Goal: Complete application form: Complete application form

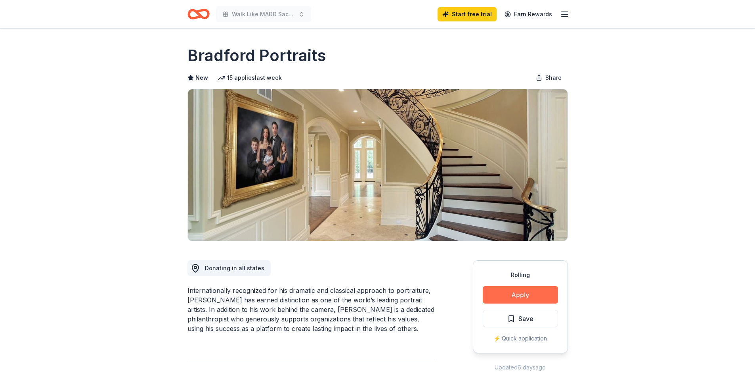
click at [526, 295] on button "Apply" at bounding box center [520, 294] width 75 height 17
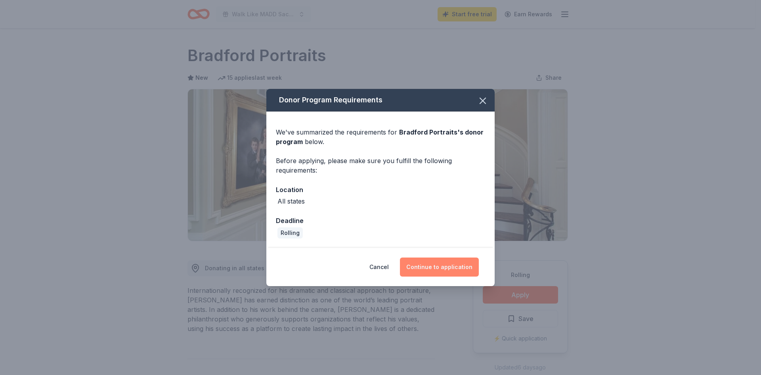
click at [450, 266] on button "Continue to application" at bounding box center [439, 266] width 79 height 19
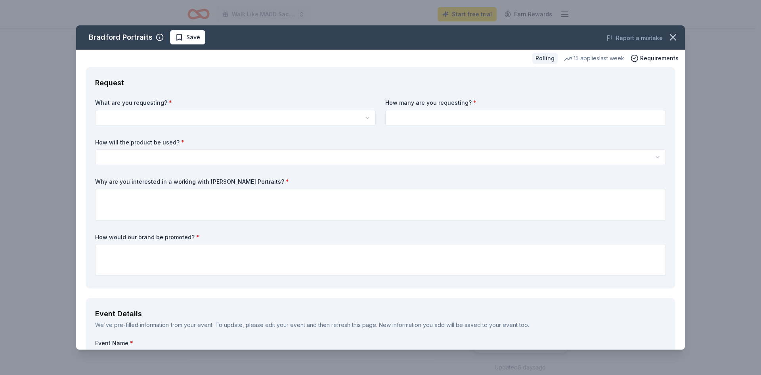
click at [181, 120] on html "Walk Like MADD Sacramento Start free trial Earn Rewards Rolling Share [PERSON_N…" at bounding box center [380, 187] width 761 height 375
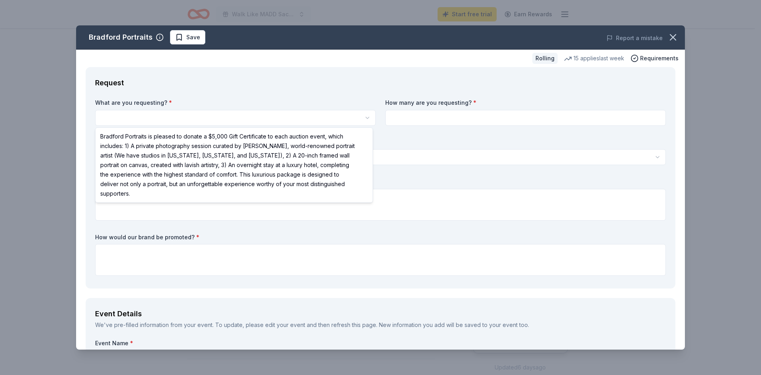
select select "Bradford Portraits is pleased to donate a $5,000 Gift Certificate to each aucti…"
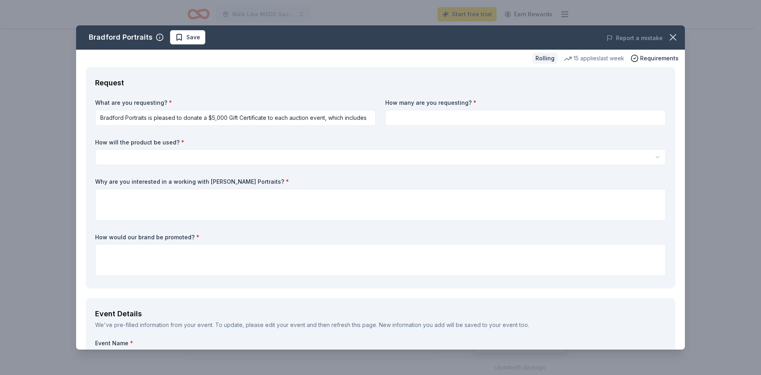
click at [449, 117] on input at bounding box center [525, 118] width 281 height 16
type input "1"
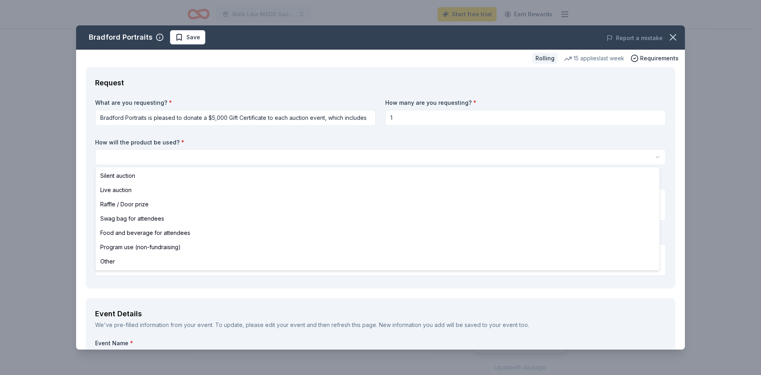
click at [197, 154] on html "Walk Like MADD Sacramento Start free trial Earn Rewards Rolling Share [PERSON_N…" at bounding box center [380, 187] width 761 height 375
select select "raffleDoorPrize"
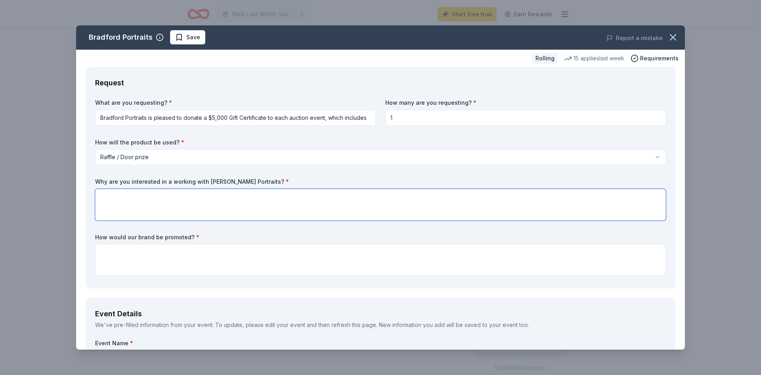
click at [170, 201] on textarea at bounding box center [380, 205] width 571 height 32
type textarea "This is something new we have not offered at any events"
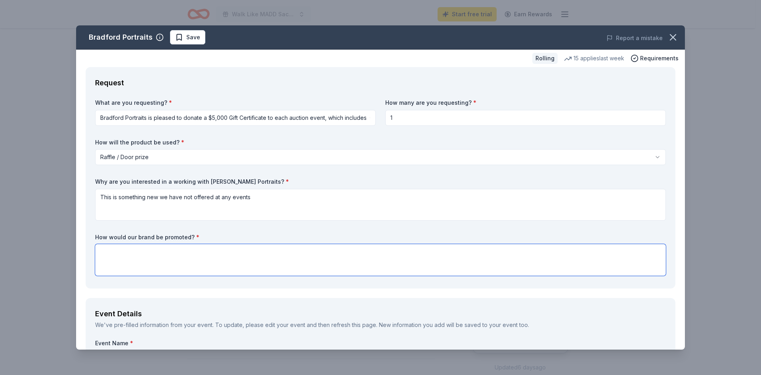
click at [182, 253] on textarea at bounding box center [380, 260] width 571 height 32
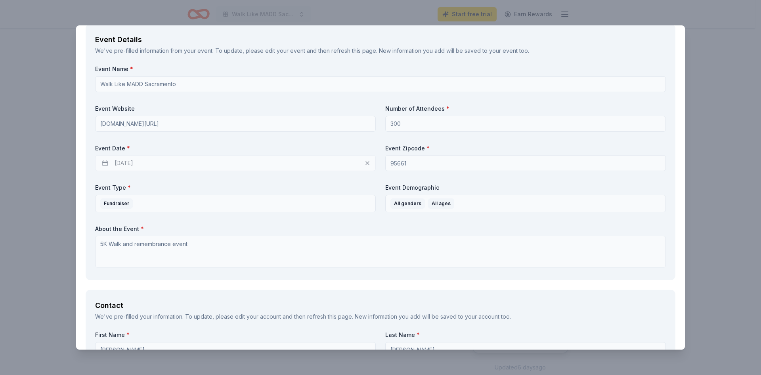
scroll to position [396, 0]
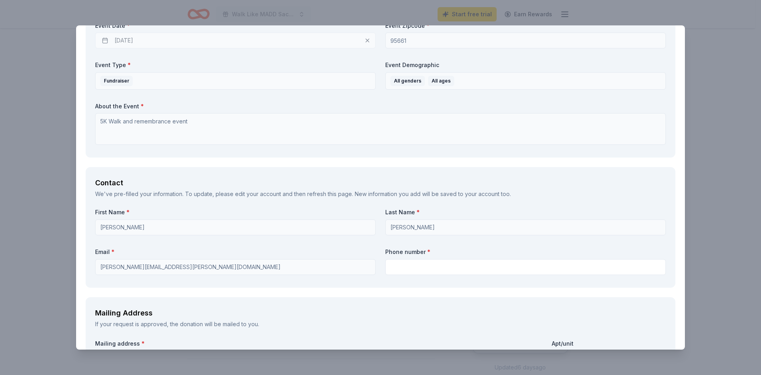
type textarea "Website and signage at event"
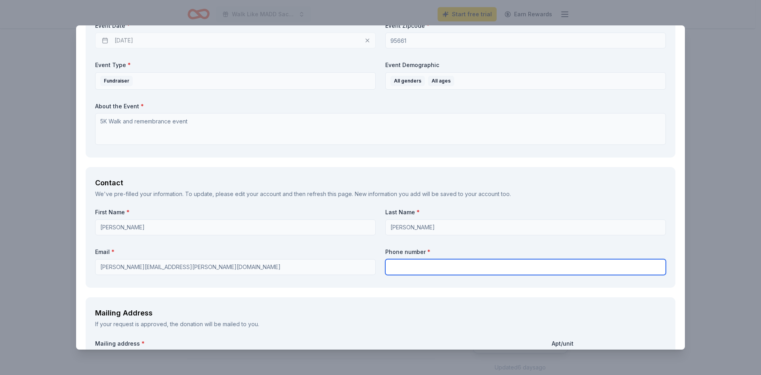
click at [459, 263] on input "text" at bounding box center [525, 267] width 281 height 16
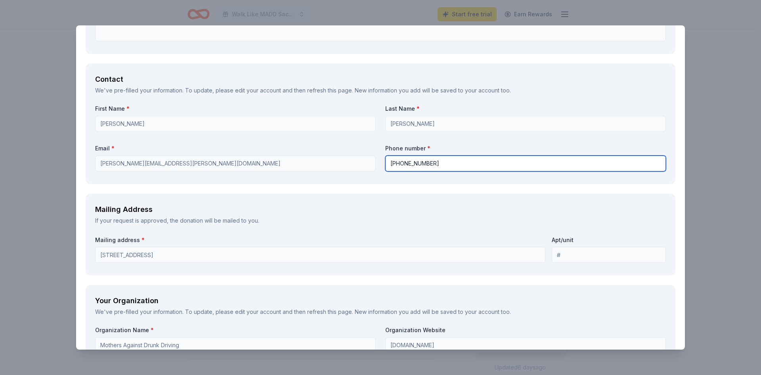
scroll to position [515, 0]
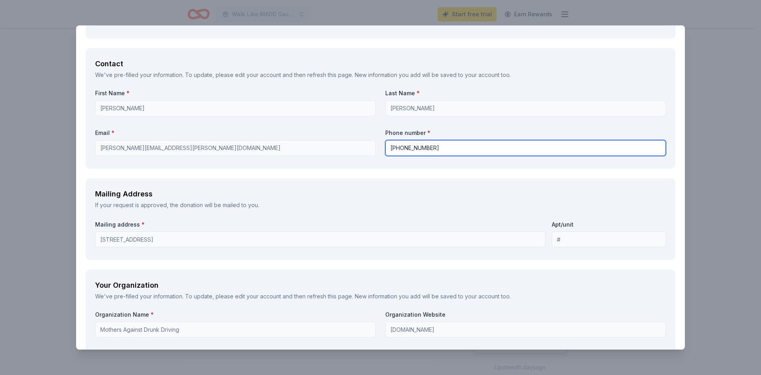
type input "[PHONE_NUMBER]"
click at [445, 146] on input "[PHONE_NUMBER]" at bounding box center [525, 148] width 281 height 16
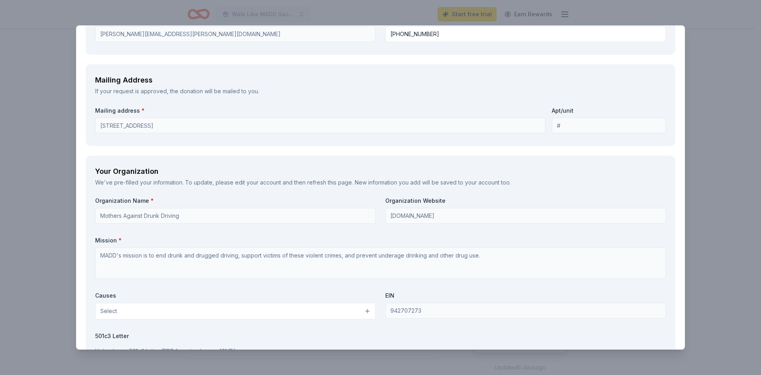
scroll to position [674, 0]
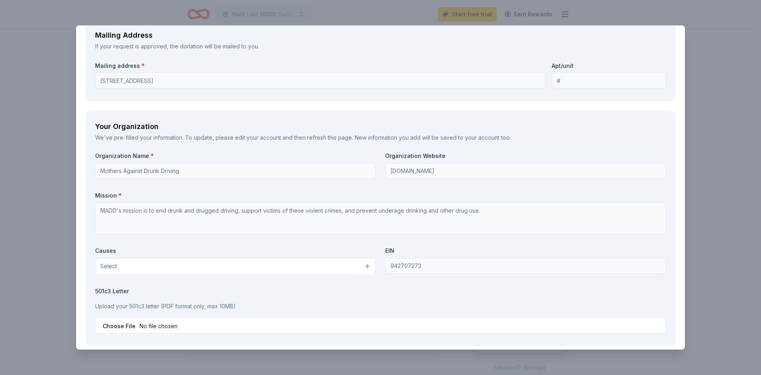
click at [733, 133] on div "Bradford Portraits Save Report a mistake Rolling 15 applies last week Requireme…" at bounding box center [380, 187] width 761 height 375
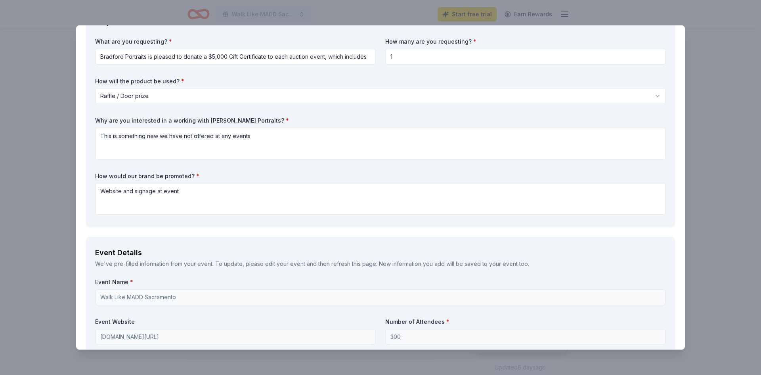
scroll to position [0, 0]
